Goal: Task Accomplishment & Management: Manage account settings

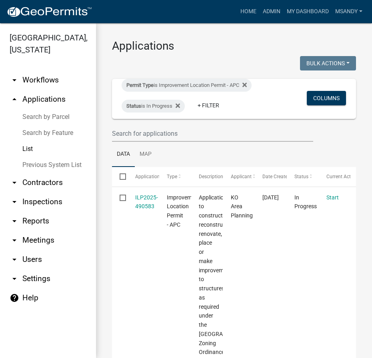
select select "3: 100"
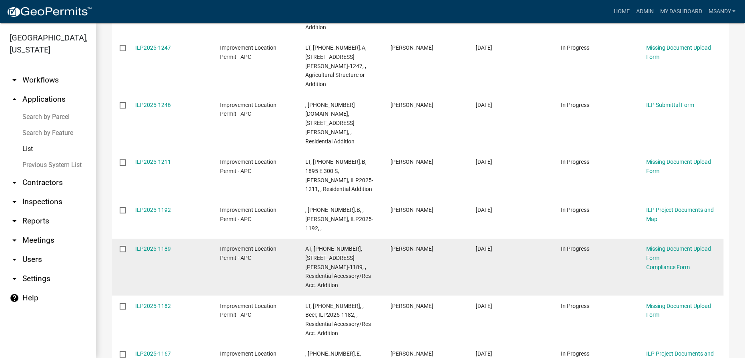
scroll to position [920, 0]
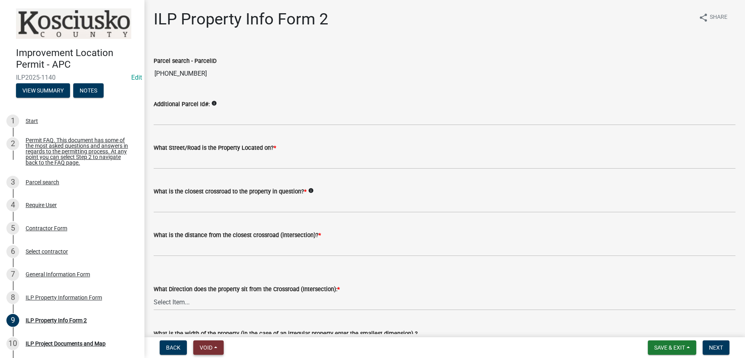
click at [220, 346] on button "Void" at bounding box center [208, 347] width 30 height 14
click at [213, 323] on button "Void" at bounding box center [225, 326] width 64 height 19
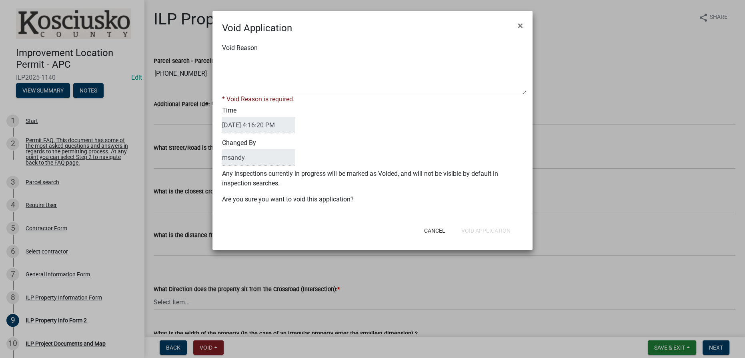
drag, startPoint x: 222, startPoint y: 55, endPoint x: 246, endPoint y: 62, distance: 25.1
click at [225, 57] on span at bounding box center [372, 74] width 301 height 40
click at [245, 63] on textarea "Void Reason" at bounding box center [375, 74] width 301 height 40
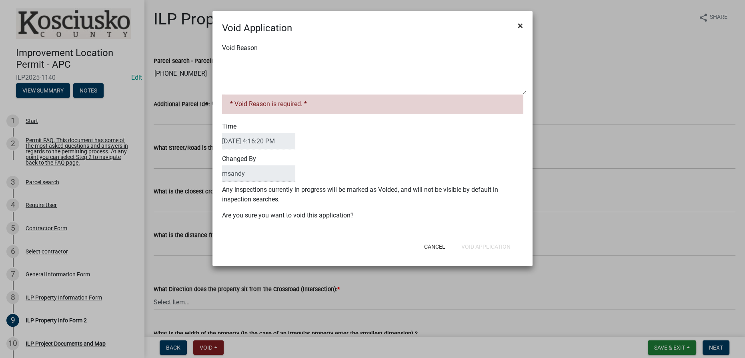
drag, startPoint x: 519, startPoint y: 24, endPoint x: 389, endPoint y: 148, distance: 179.2
click at [372, 27] on span "×" at bounding box center [520, 25] width 5 height 11
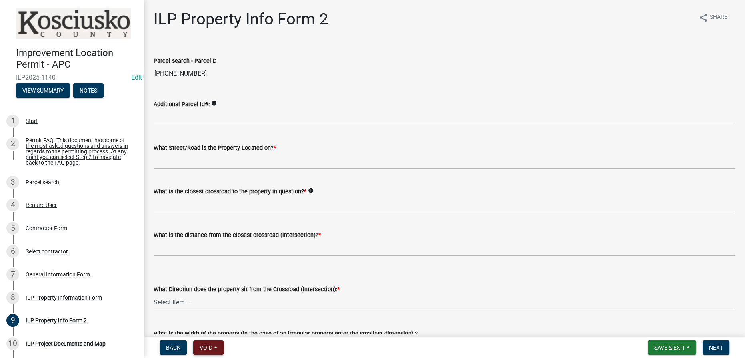
click at [215, 350] on button "Void" at bounding box center [208, 347] width 30 height 14
click at [222, 310] on button "Expire" at bounding box center [225, 307] width 64 height 19
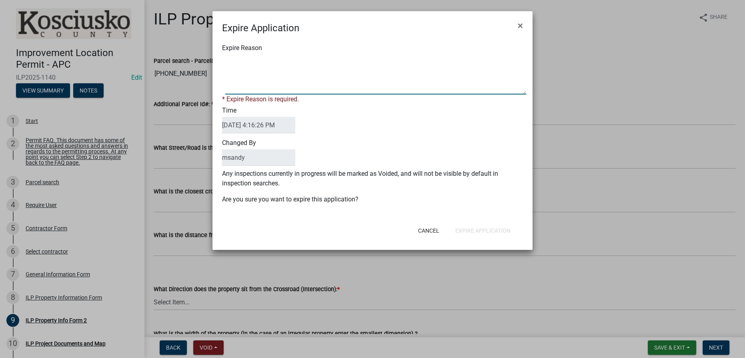
click at [269, 59] on textarea "Expire Reason" at bounding box center [375, 74] width 301 height 40
type textarea "Applicant did not submit application [DATE]"
click at [372, 229] on div "Cancel Expire Application" at bounding box center [424, 230] width 197 height 21
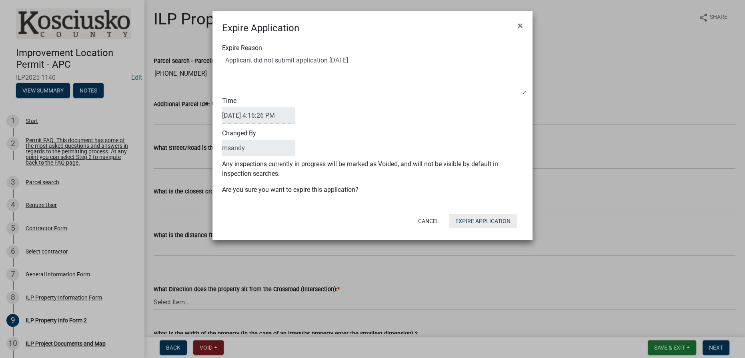
click at [372, 222] on button "Expire Application" at bounding box center [483, 221] width 68 height 14
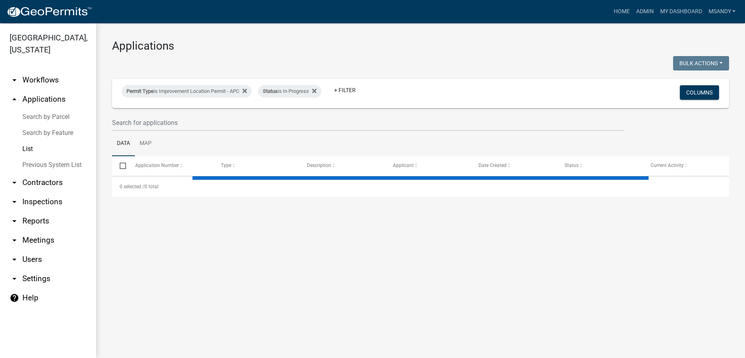
select select "3: 100"
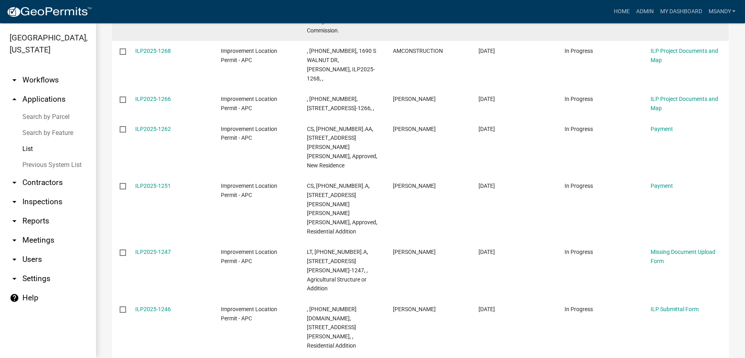
scroll to position [691, 0]
